Goal: Check status: Check status

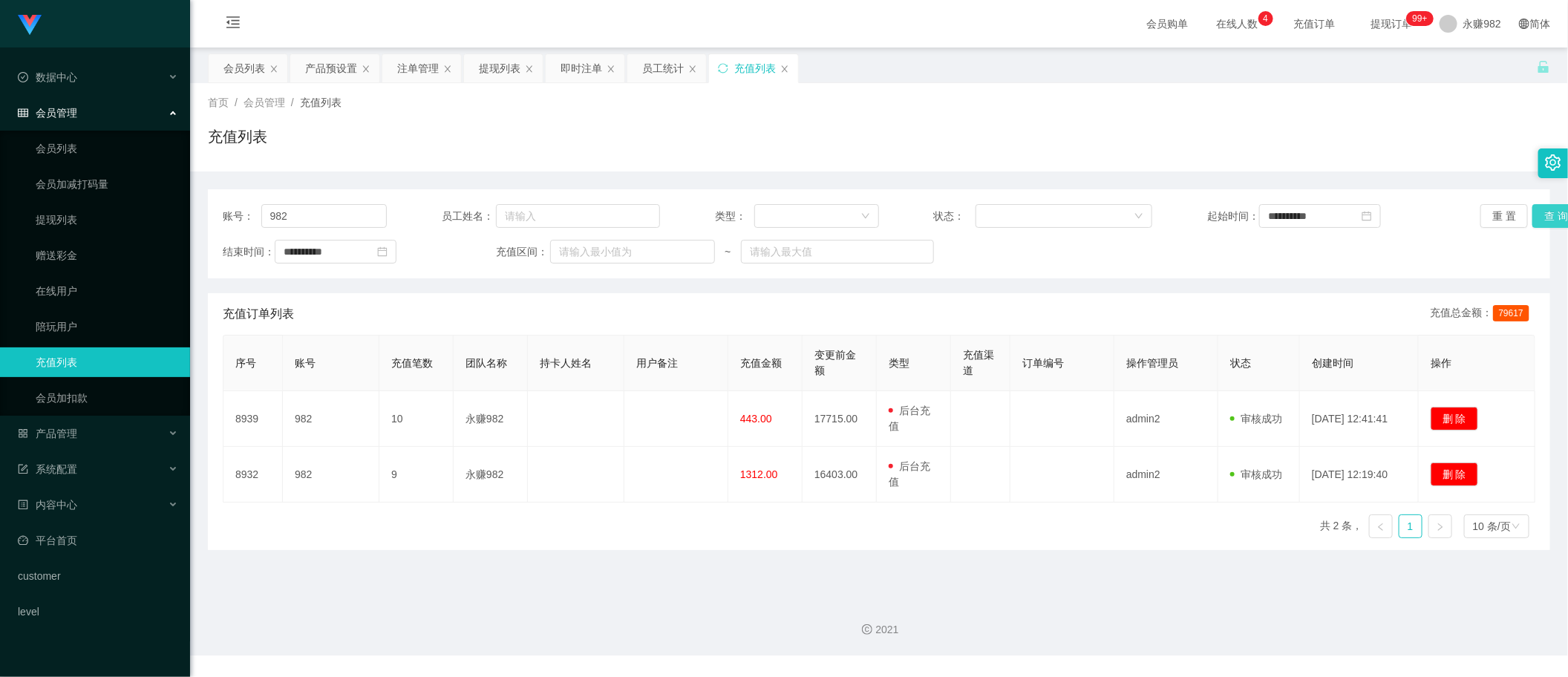
click at [1550, 216] on button "查 询" at bounding box center [1555, 216] width 47 height 24
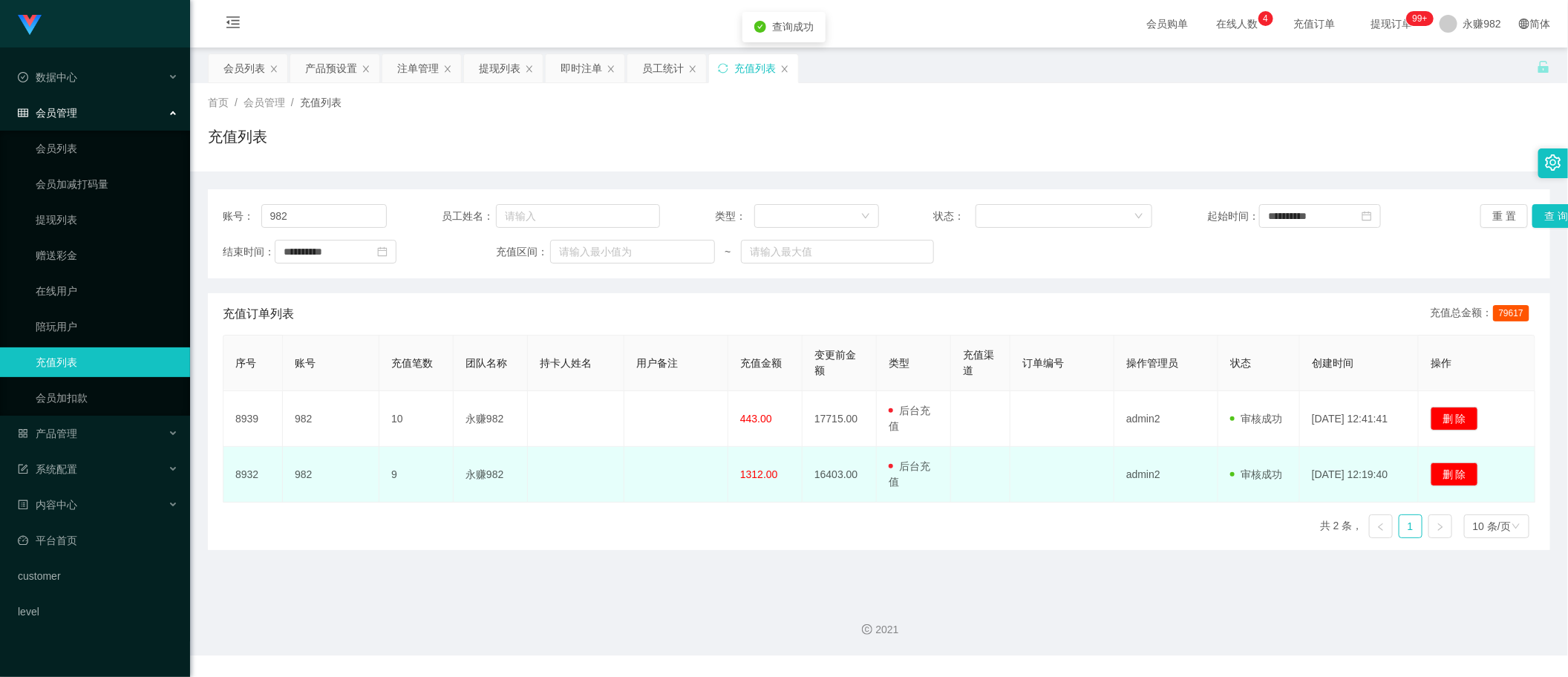
click at [766, 469] on span "1312.00" at bounding box center [758, 473] width 38 height 12
click at [767, 473] on span "1312.00" at bounding box center [758, 473] width 38 height 12
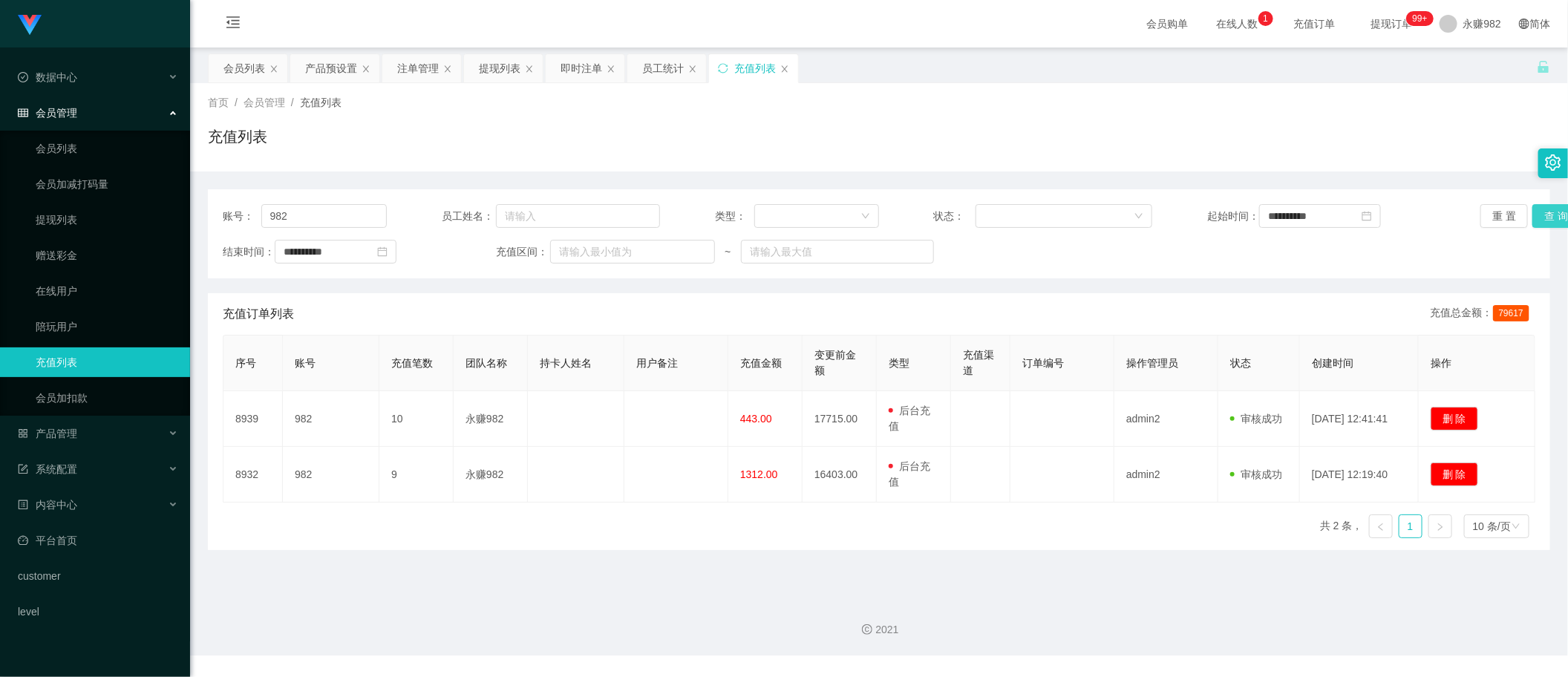
click at [1534, 221] on button "查 询" at bounding box center [1555, 216] width 47 height 24
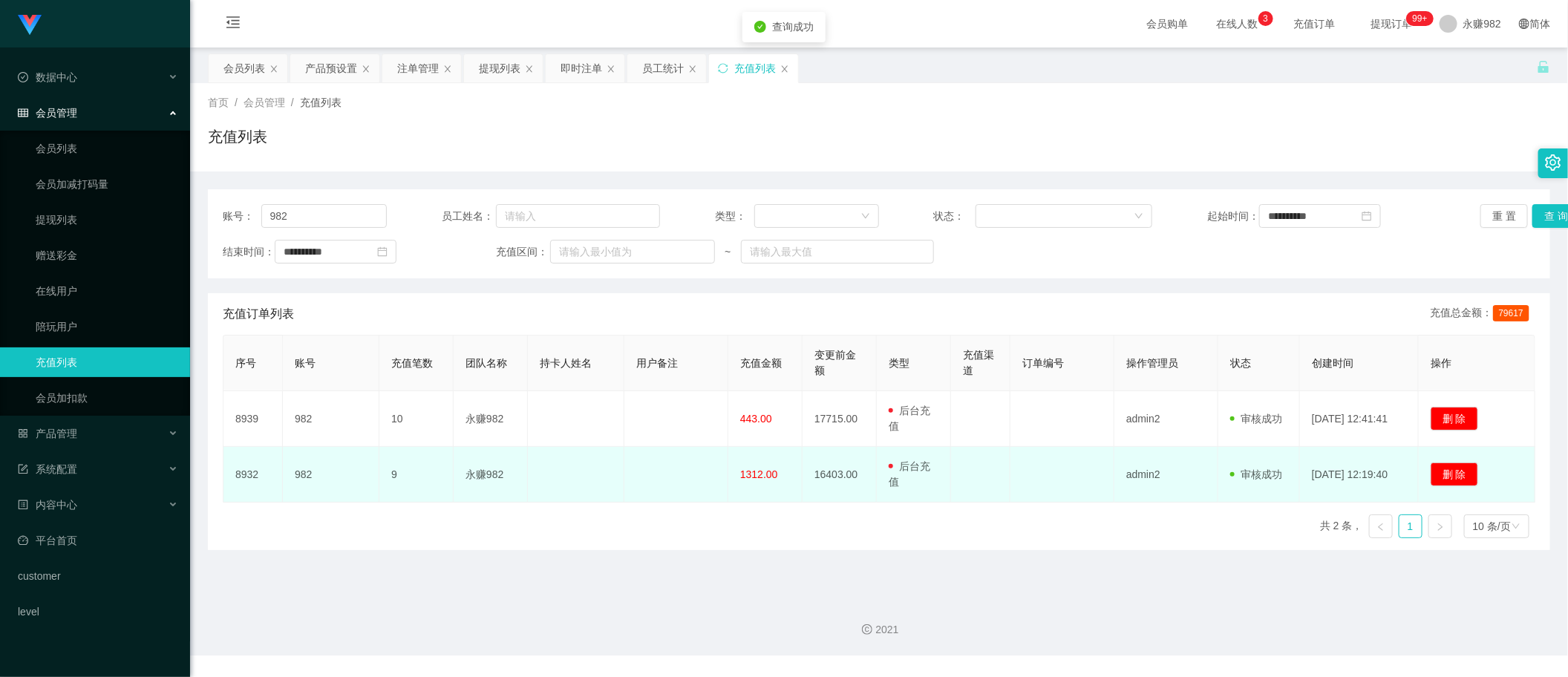
click at [755, 476] on span "1312.00" at bounding box center [758, 473] width 38 height 12
copy span "1312.00"
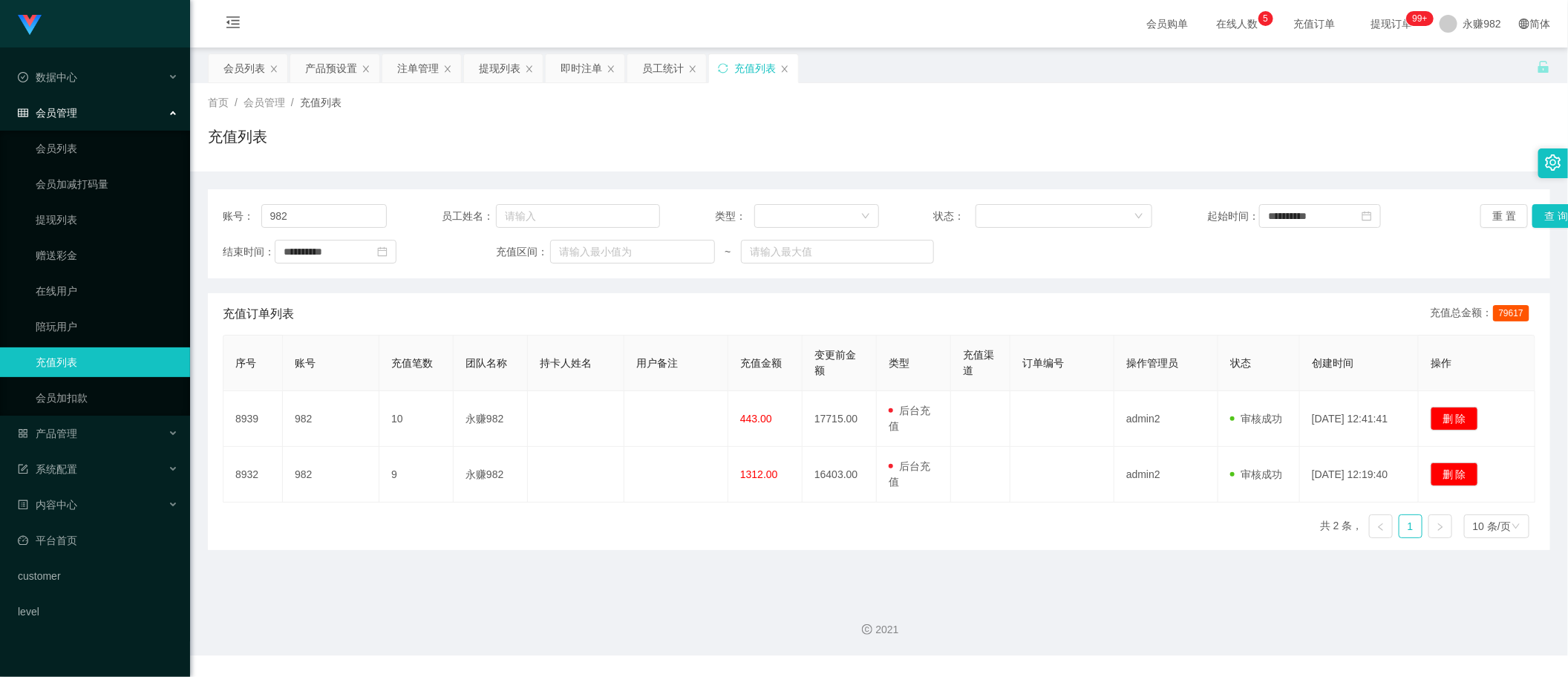
click at [1069, 324] on div "充值订单列表 充值总金额： 79617" at bounding box center [879, 314] width 1312 height 42
click at [1550, 212] on button "查 询" at bounding box center [1555, 216] width 47 height 24
click at [1542, 208] on button "查 询" at bounding box center [1555, 216] width 47 height 24
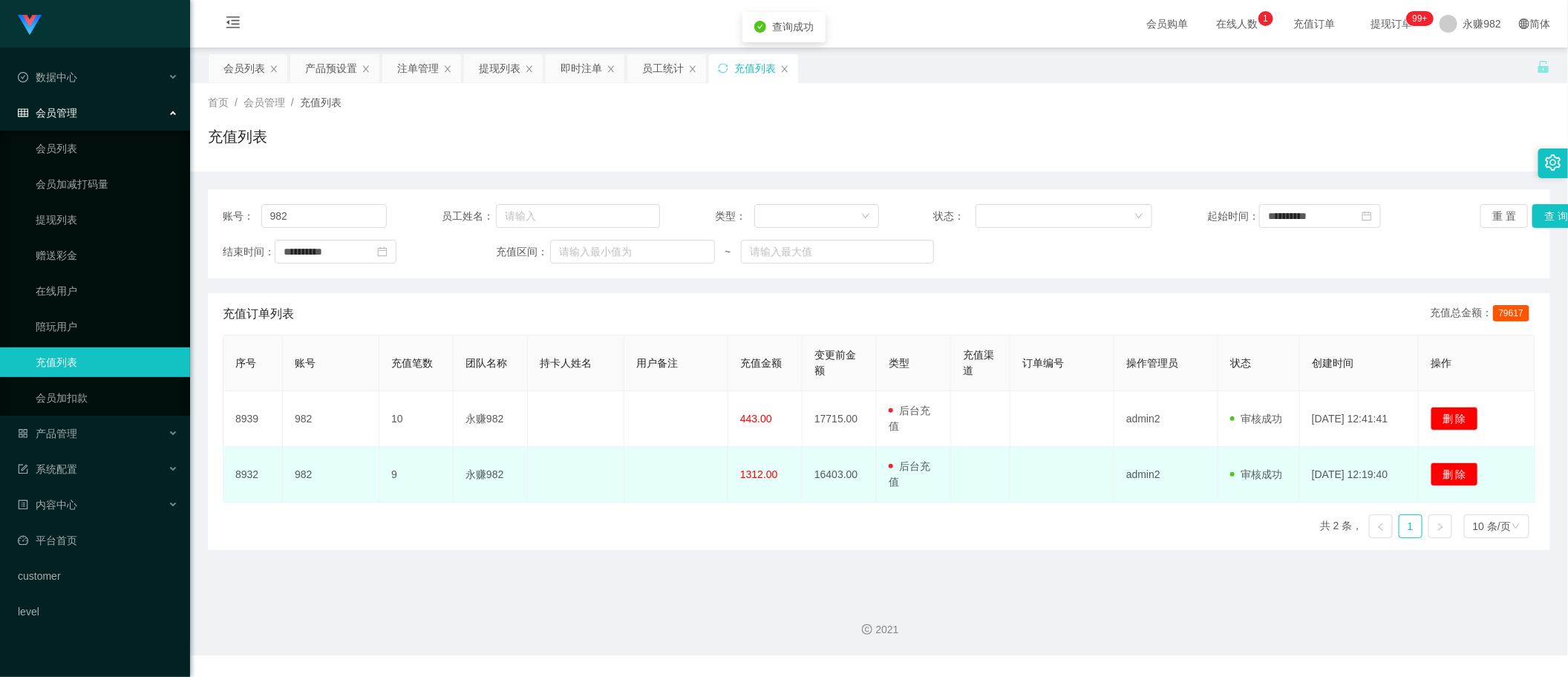
click at [758, 472] on span "1312.00" at bounding box center [758, 473] width 38 height 12
copy span "1312.00"
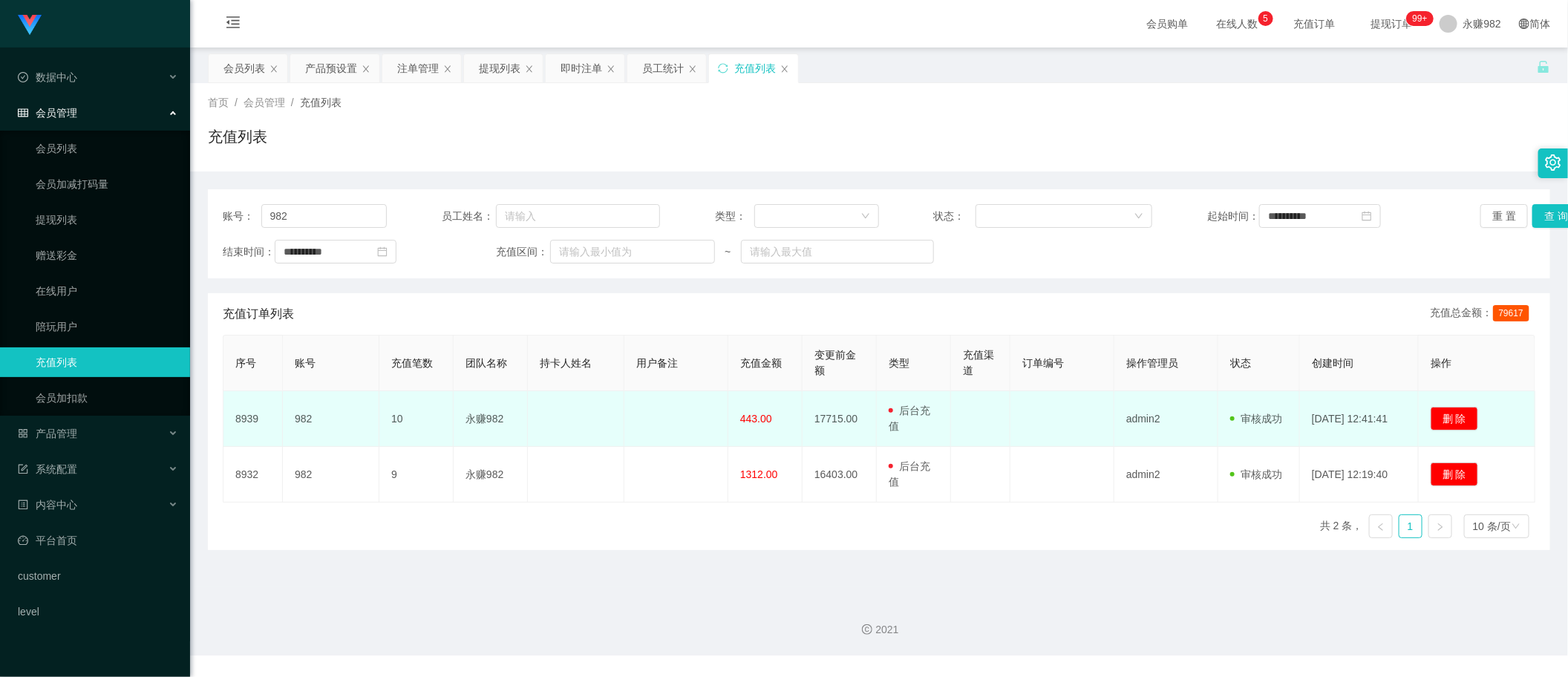
drag, startPoint x: 1063, startPoint y: 501, endPoint x: 1178, endPoint y: 434, distance: 133.1
click at [1063, 501] on td at bounding box center [1062, 473] width 104 height 55
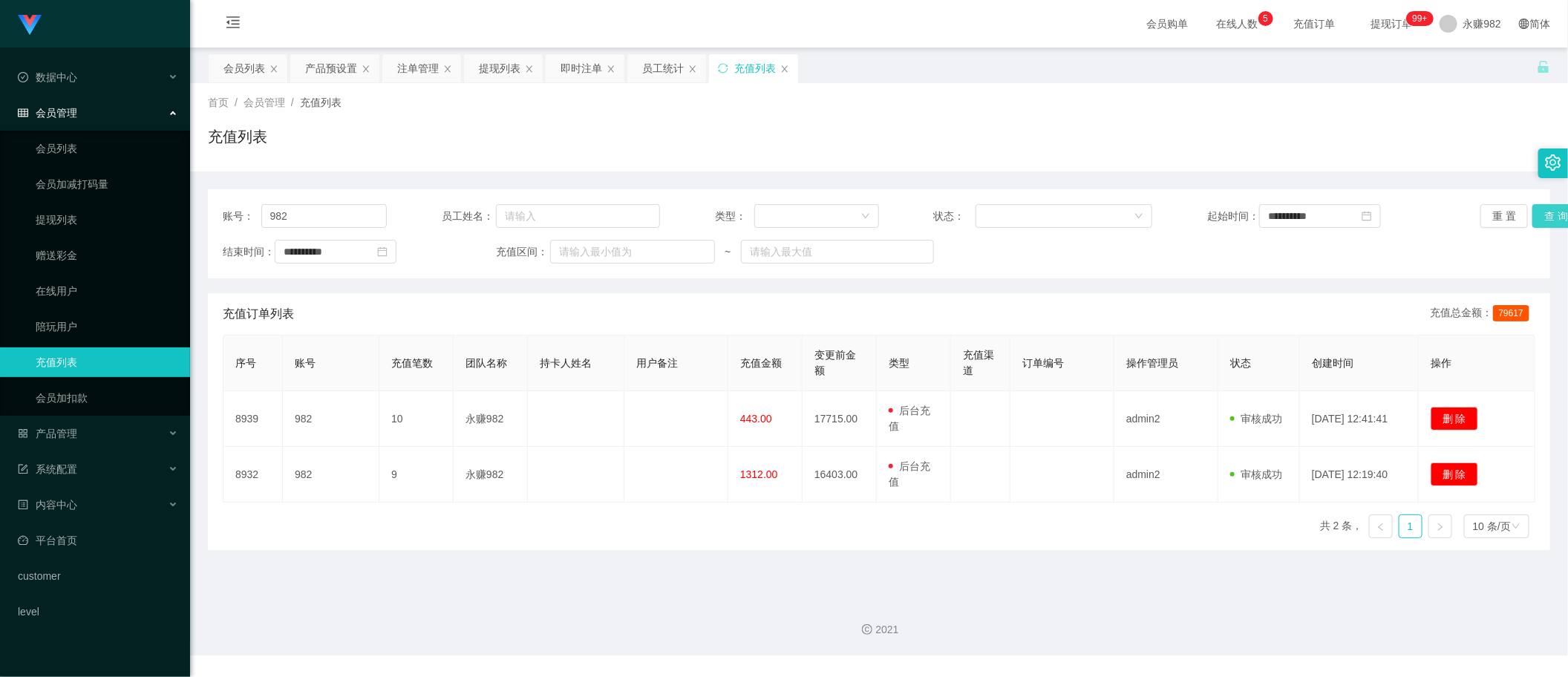
click at [1538, 216] on button "查 询" at bounding box center [1555, 216] width 47 height 24
click at [1537, 214] on button "查 询" at bounding box center [1555, 216] width 47 height 24
click at [670, 63] on div "员工统计" at bounding box center [663, 68] width 42 height 28
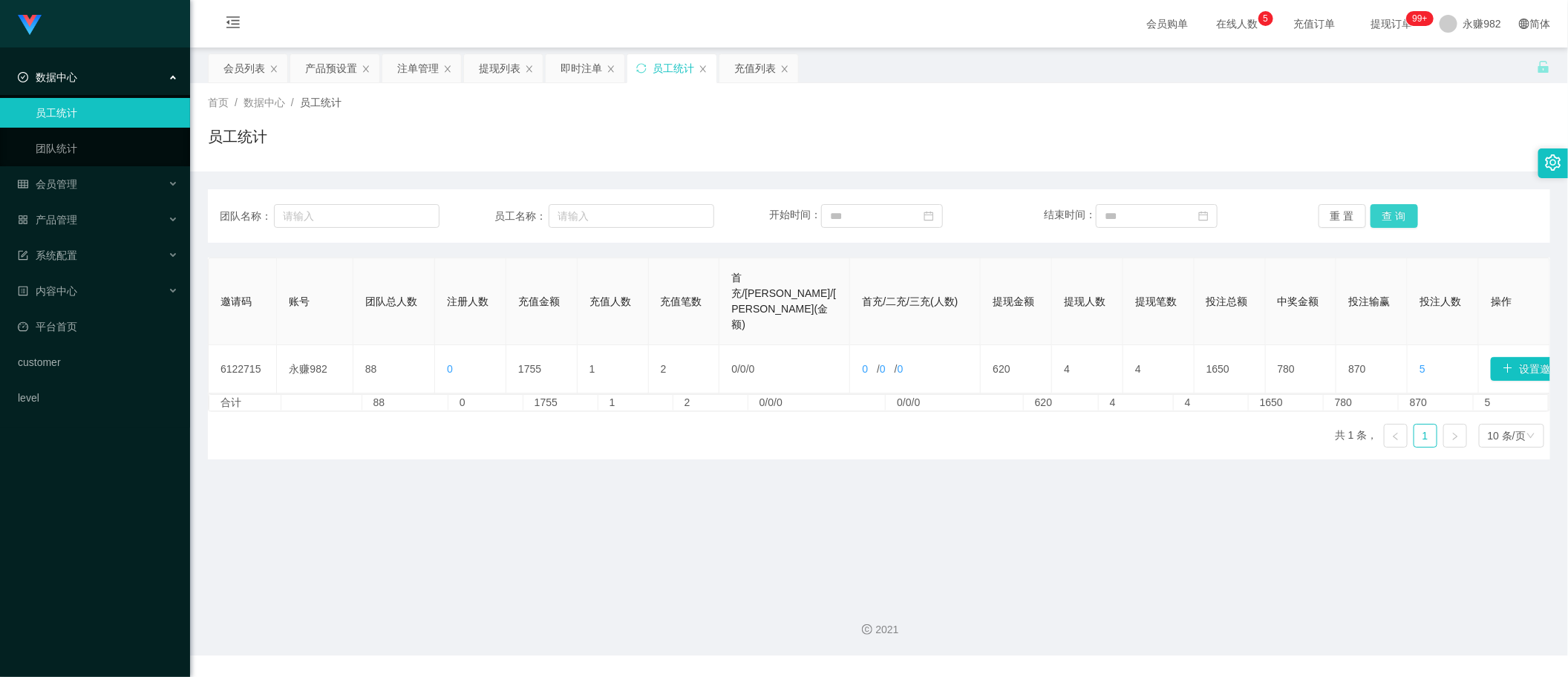
click at [1403, 205] on button "查 询" at bounding box center [1393, 216] width 47 height 24
click at [750, 72] on div "充值列表" at bounding box center [755, 68] width 42 height 28
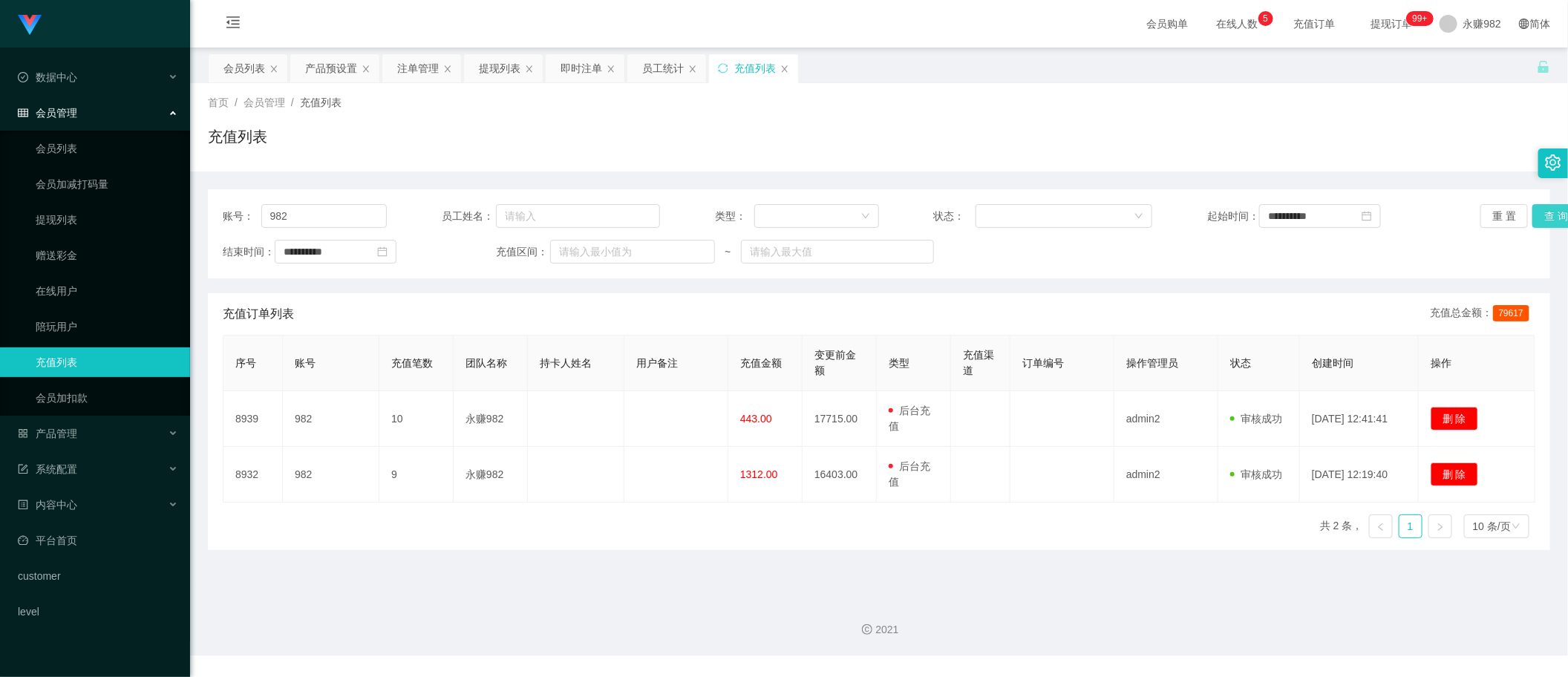
click at [1533, 212] on button "查 询" at bounding box center [1555, 216] width 47 height 24
